Goal: Information Seeking & Learning: Learn about a topic

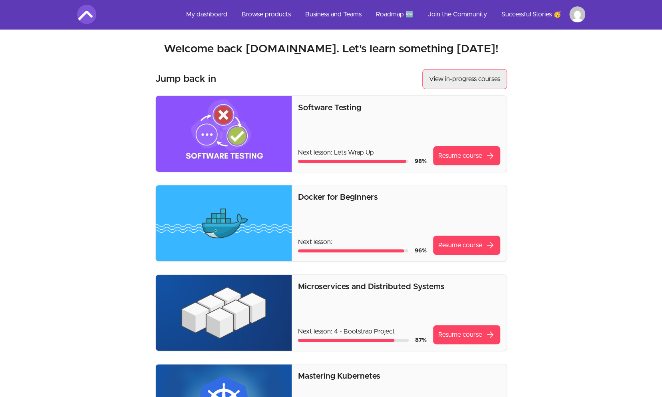
click at [461, 80] on link "View in-progress courses" at bounding box center [464, 79] width 85 height 20
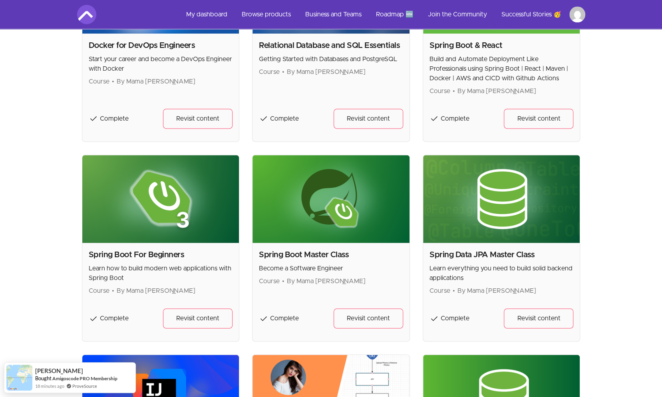
scroll to position [679, 0]
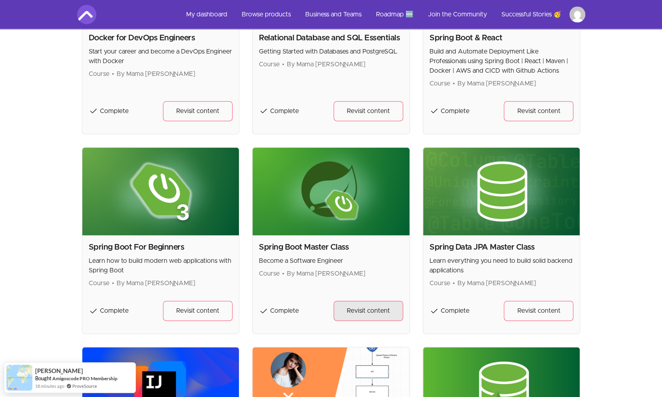
click at [377, 308] on span "Revisit content" at bounding box center [368, 311] width 43 height 10
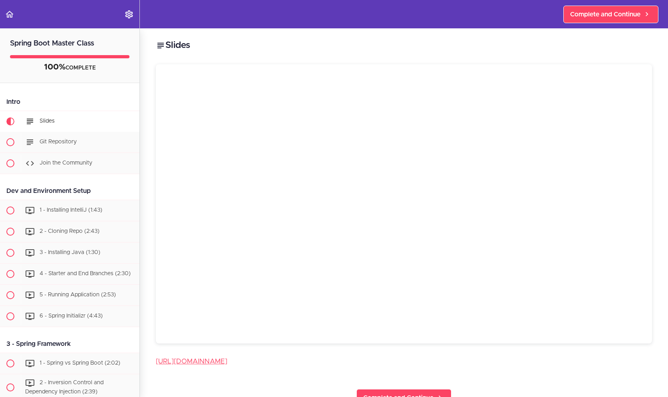
drag, startPoint x: 43, startPoint y: 119, endPoint x: 650, endPoint y: 205, distance: 613.1
click at [650, 205] on div "Slides https://www.canva.com/design/DAGDU6tmn_s/s3XKNDEjOn9-T_WTi8doAw/view?utm…" at bounding box center [404, 212] width 528 height 369
